Goal: Navigation & Orientation: Find specific page/section

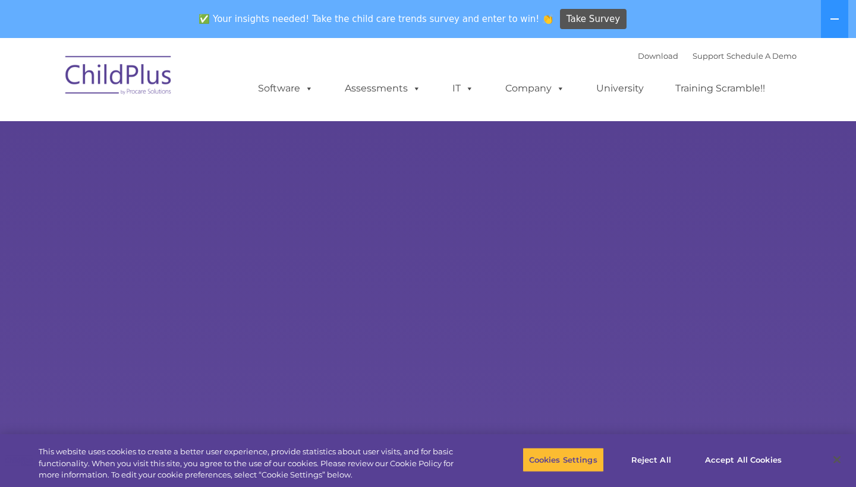
select select "MEDIUM"
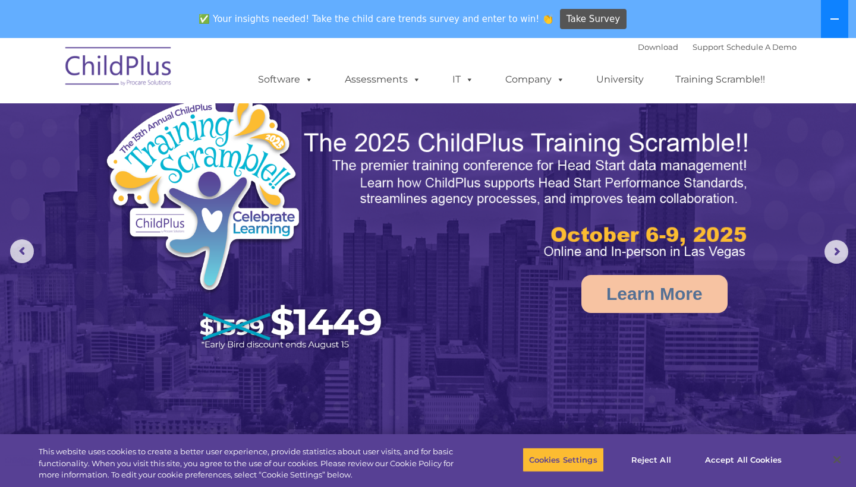
click at [824, 20] on button at bounding box center [834, 19] width 27 height 38
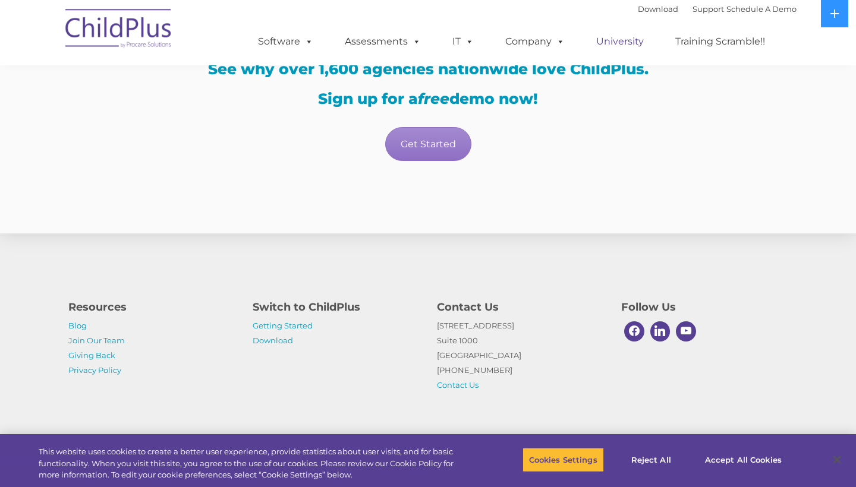
scroll to position [2117, 0]
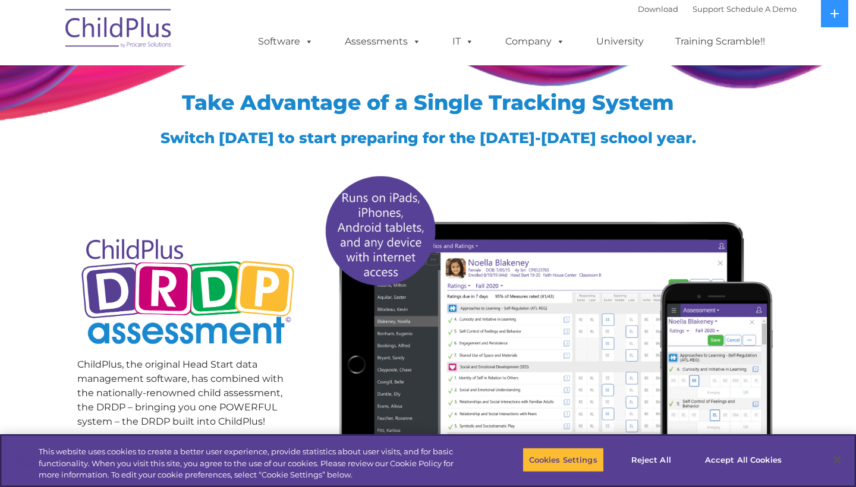
scroll to position [33, 0]
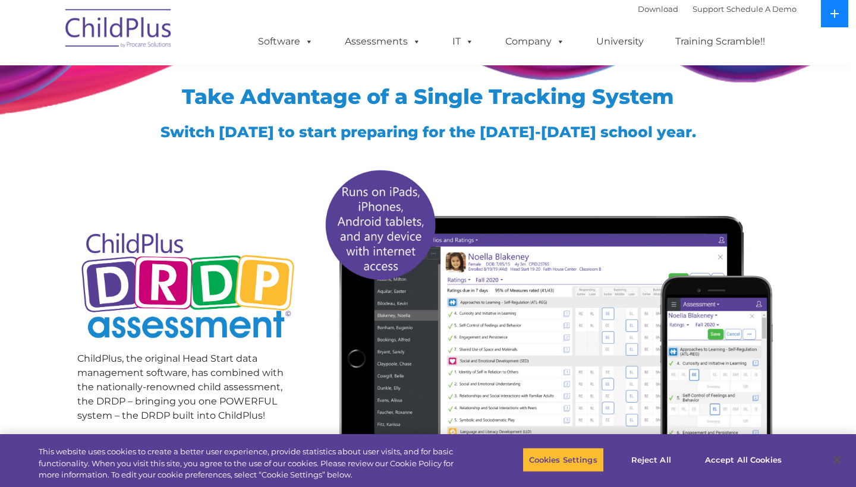
click at [835, 20] on button at bounding box center [834, 13] width 27 height 27
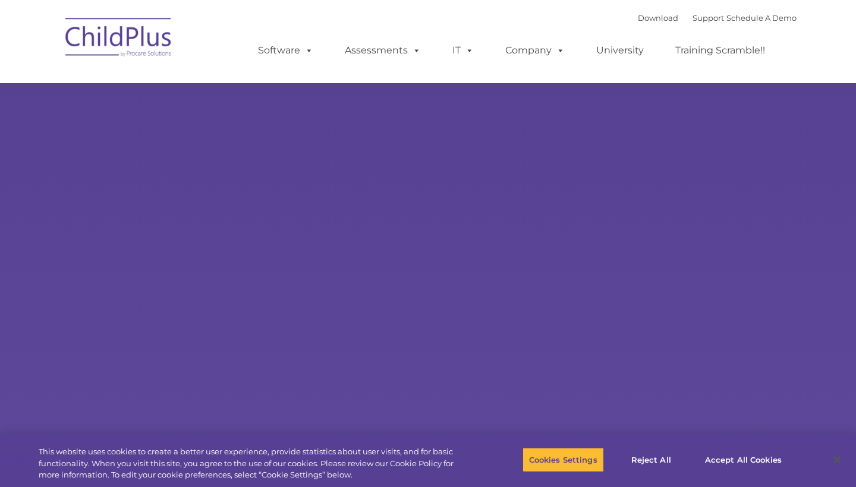
type input ""
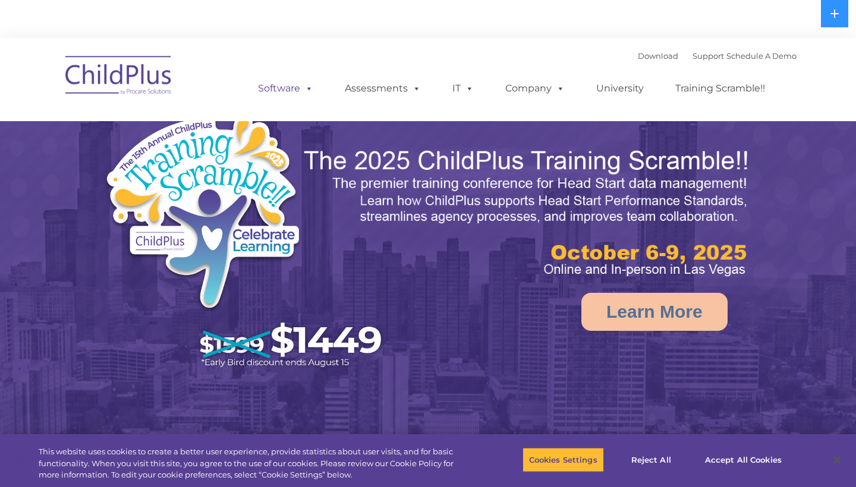
select select "MEDIUM"
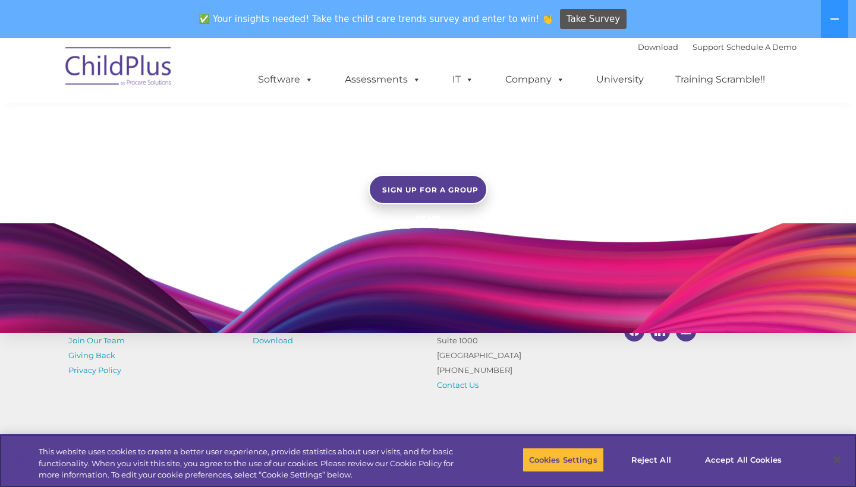
scroll to position [927, 0]
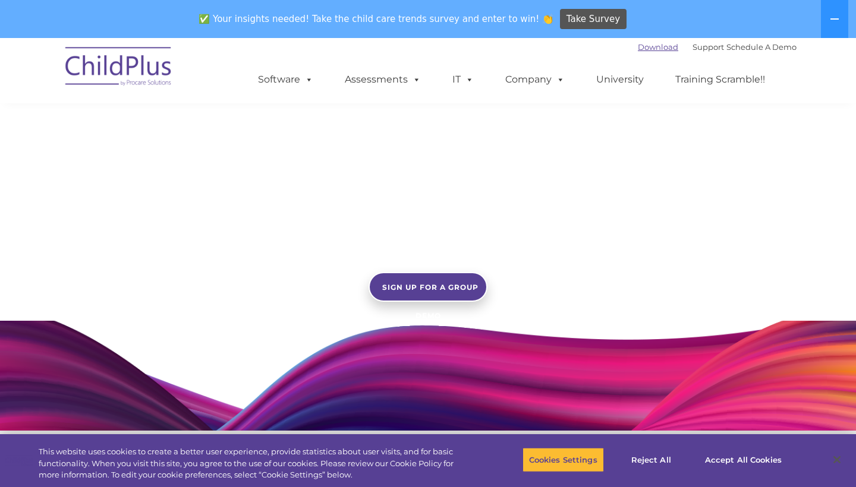
click at [638, 46] on link "Download" at bounding box center [658, 47] width 40 height 10
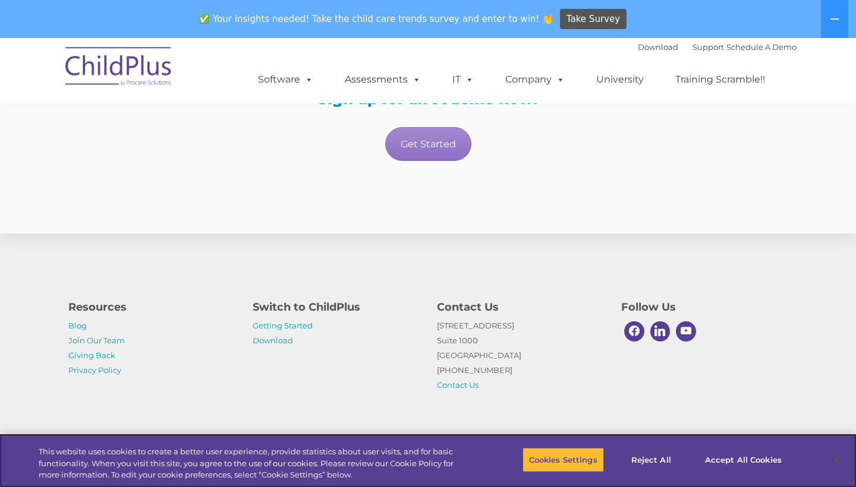
scroll to position [2155, 0]
click at [758, 459] on button "Accept All Cookies" at bounding box center [743, 459] width 90 height 25
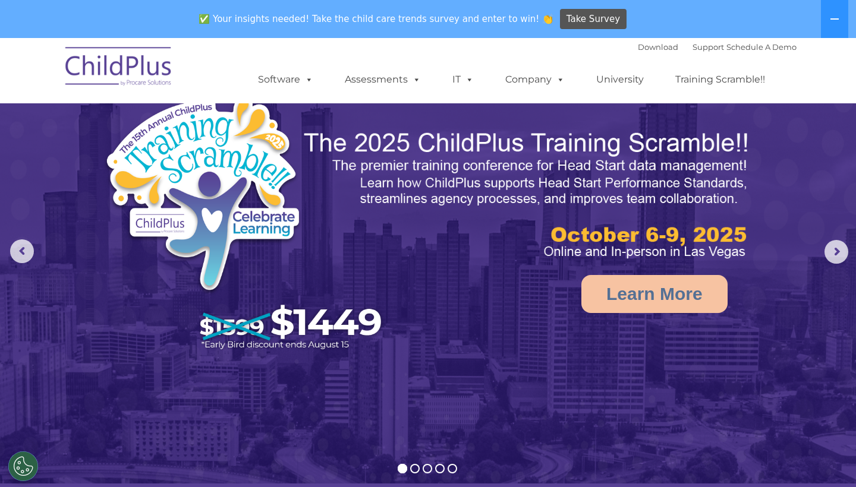
scroll to position [0, 0]
